Goal: Task Accomplishment & Management: Use online tool/utility

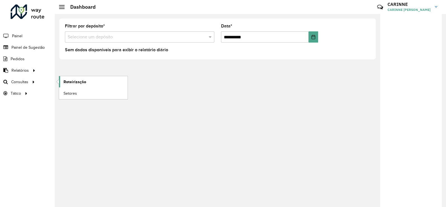
click at [69, 80] on span "Roteirização" at bounding box center [75, 82] width 23 height 6
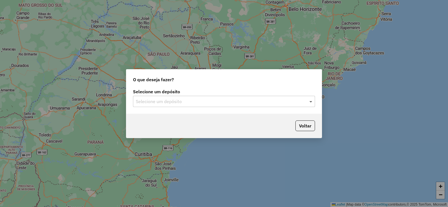
click at [311, 104] on span at bounding box center [311, 101] width 7 height 7
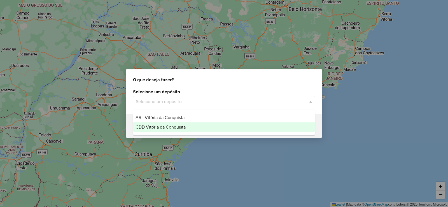
click at [213, 124] on div "CDD Vitória da Conquista" at bounding box center [223, 127] width 181 height 10
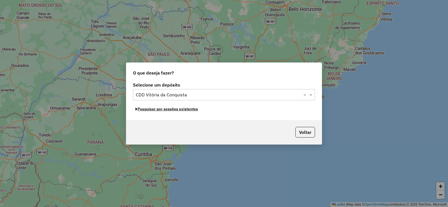
click at [180, 110] on button "Pesquisar por sessões existentes" at bounding box center [166, 109] width 67 height 9
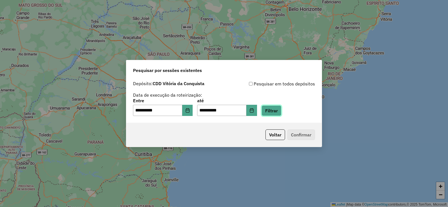
click at [281, 112] on button "Filtrar" at bounding box center [272, 110] width 20 height 11
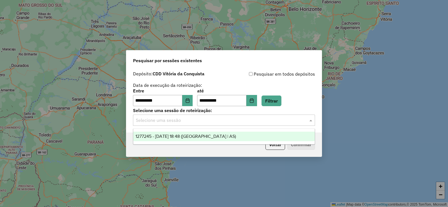
click at [289, 115] on div "Selecione uma sessão" at bounding box center [224, 120] width 182 height 11
click at [253, 134] on div "1277245 - 17/09/2025 18:48 (Rota | AS)" at bounding box center [223, 137] width 181 height 10
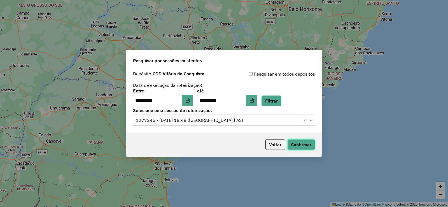
click at [299, 146] on button "Confirmar" at bounding box center [301, 144] width 28 height 11
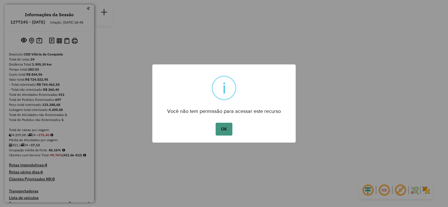
click at [220, 132] on button "OK" at bounding box center [224, 129] width 17 height 13
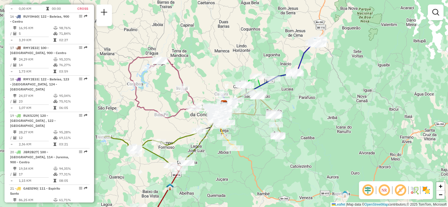
scroll to position [756, 0]
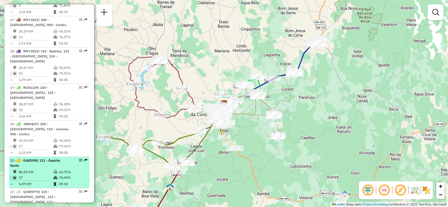
select select "**********"
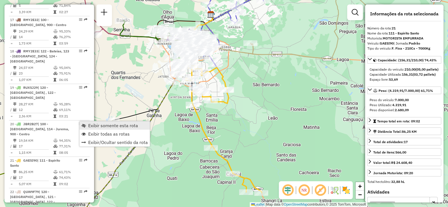
click at [117, 127] on span "Exibir somente esta rota" at bounding box center [113, 125] width 50 height 4
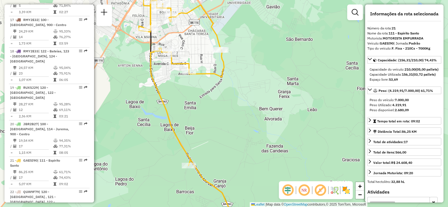
drag, startPoint x: 234, startPoint y: 111, endPoint x: 225, endPoint y: 91, distance: 21.2
click at [225, 91] on div "Janela de atendimento Grade de atendimento Capacidade Transportadoras Veículos …" at bounding box center [224, 103] width 448 height 207
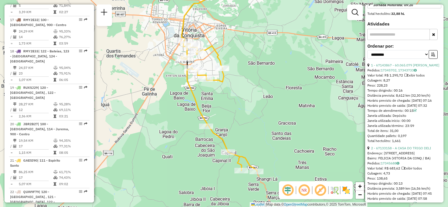
scroll to position [196, 0]
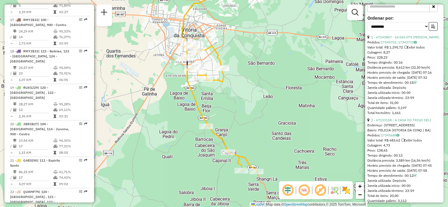
click at [393, 12] on input "text" at bounding box center [398, 6] width 62 height 11
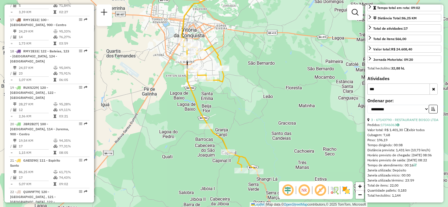
scroll to position [129, 0]
type input "*****"
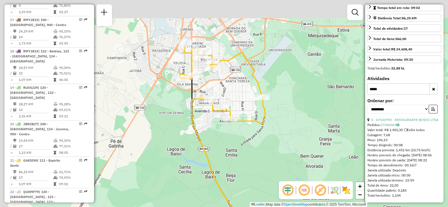
drag, startPoint x: 216, startPoint y: 82, endPoint x: 223, endPoint y: 129, distance: 48.1
click at [223, 129] on div "Janela de atendimento Grade de atendimento Capacidade Transportadoras Veículos …" at bounding box center [224, 103] width 448 height 207
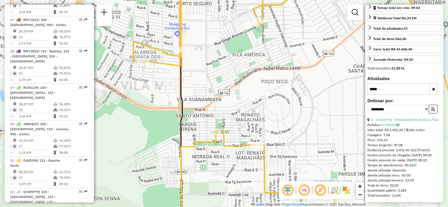
drag, startPoint x: 204, startPoint y: 90, endPoint x: 219, endPoint y: 95, distance: 15.3
click at [219, 95] on div "Janela de atendimento Grade de atendimento Capacidade Transportadoras Veículos …" at bounding box center [224, 103] width 448 height 207
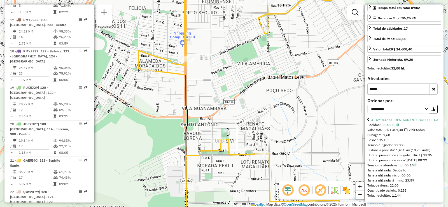
drag, startPoint x: 257, startPoint y: 93, endPoint x: 270, endPoint y: 116, distance: 26.6
click at [270, 116] on div "Janela de atendimento Grade de atendimento Capacidade Transportadoras Veículos …" at bounding box center [224, 103] width 448 height 207
